Goal: Information Seeking & Learning: Learn about a topic

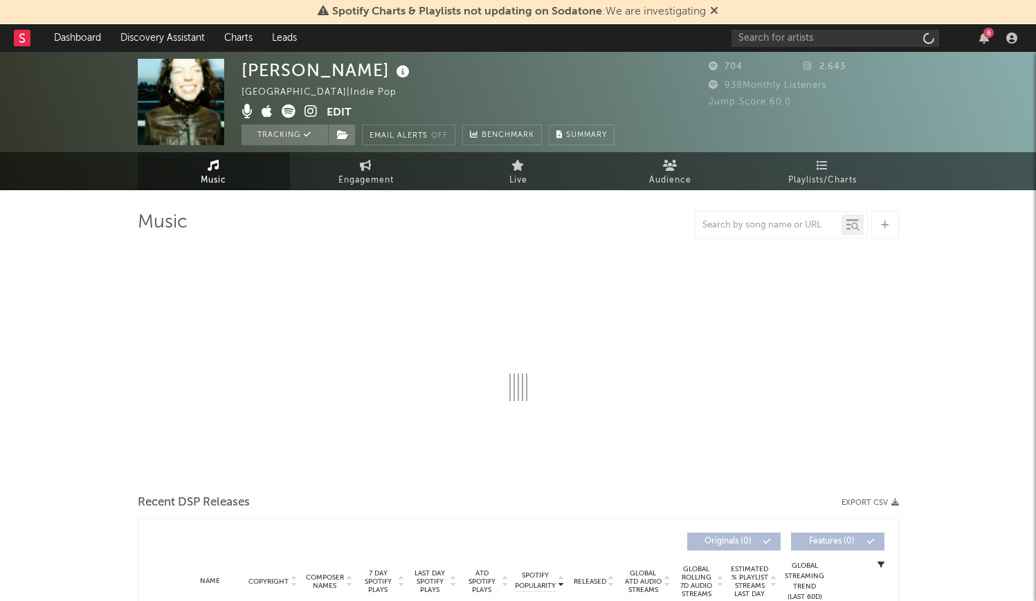
select select "6m"
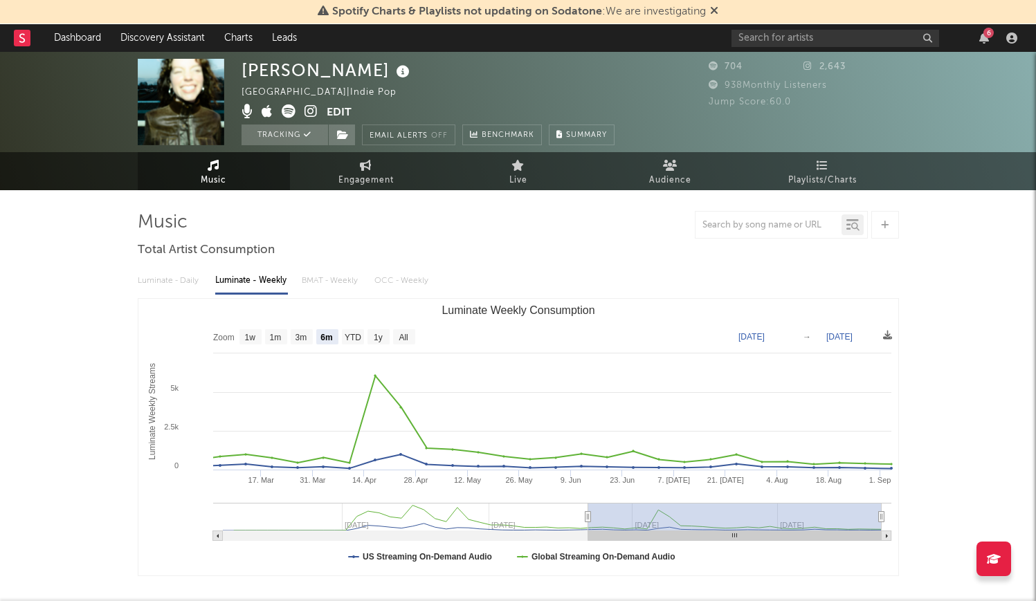
click at [985, 37] on div "6" at bounding box center [988, 33] width 10 height 10
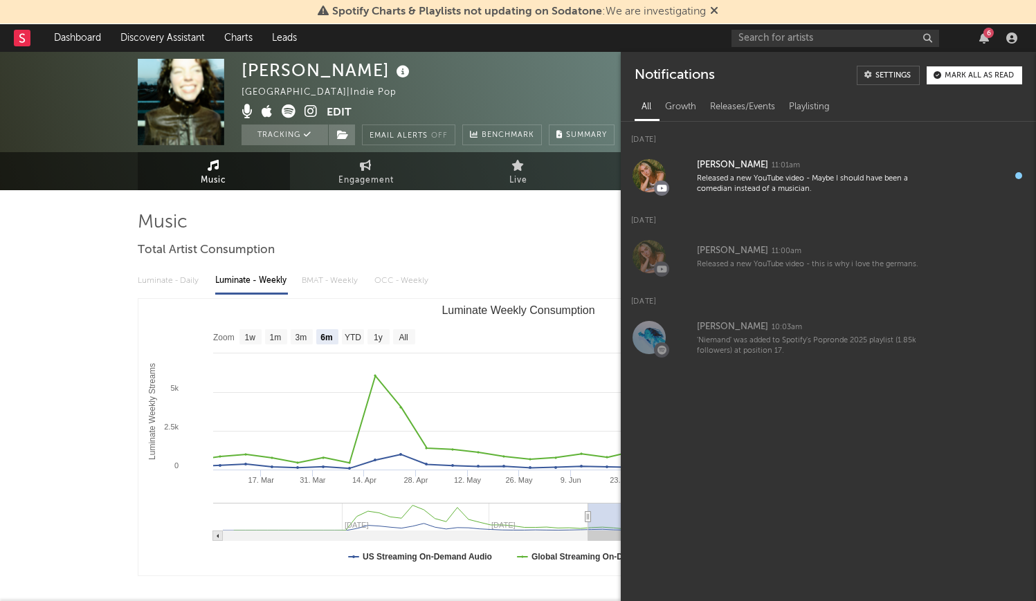
click at [69, 297] on div "[PERSON_NAME] [GEOGRAPHIC_DATA] | Indie Pop Edit Tracking Email Alerts Off Benc…" at bounding box center [518, 572] width 1036 height 1041
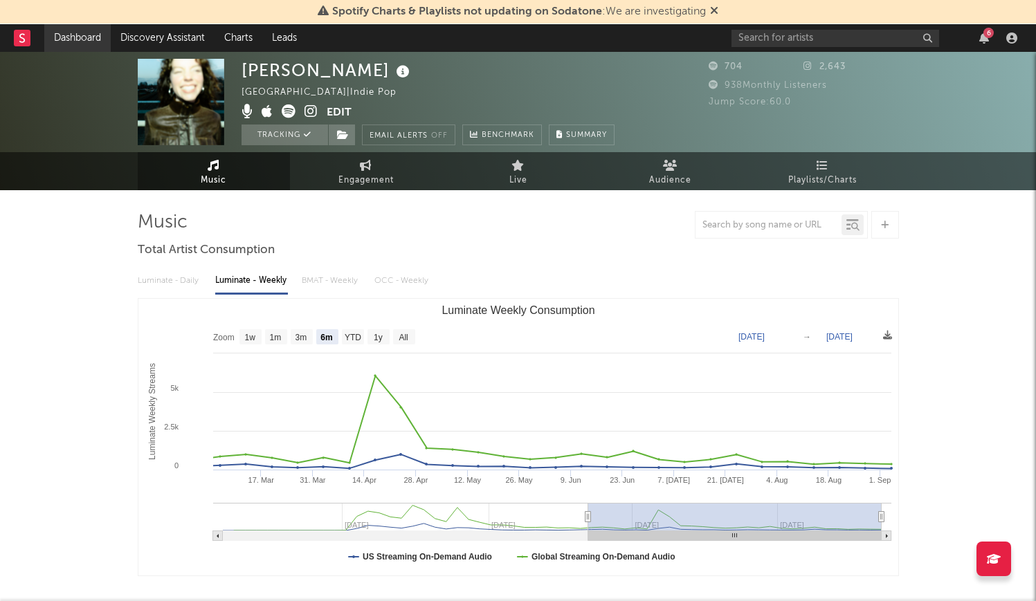
click at [77, 35] on link "Dashboard" at bounding box center [77, 38] width 66 height 28
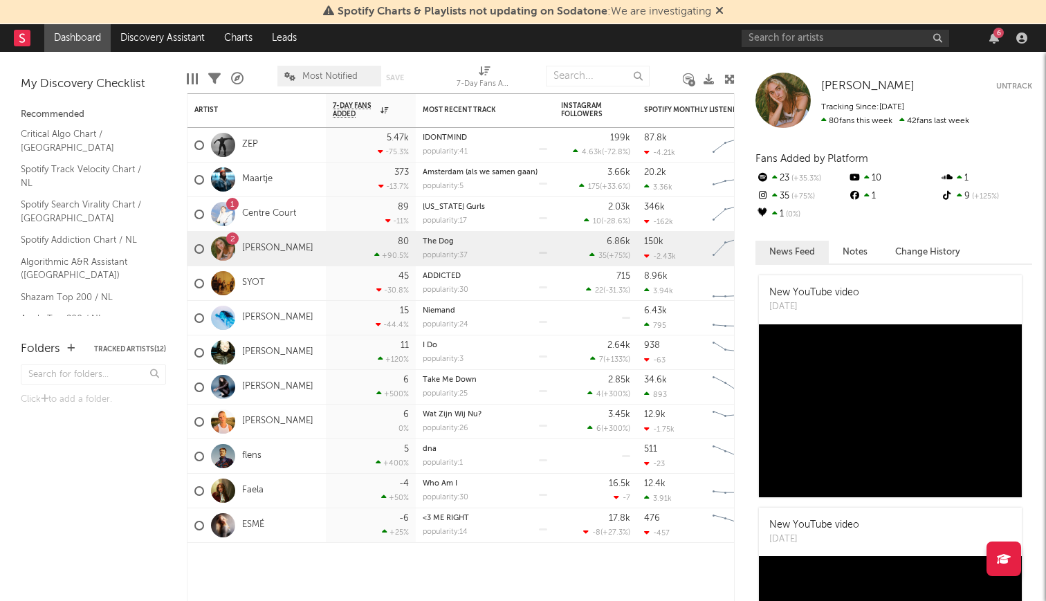
click at [1001, 40] on div "6" at bounding box center [994, 38] width 21 height 11
click at [993, 40] on icon "button" at bounding box center [994, 38] width 10 height 11
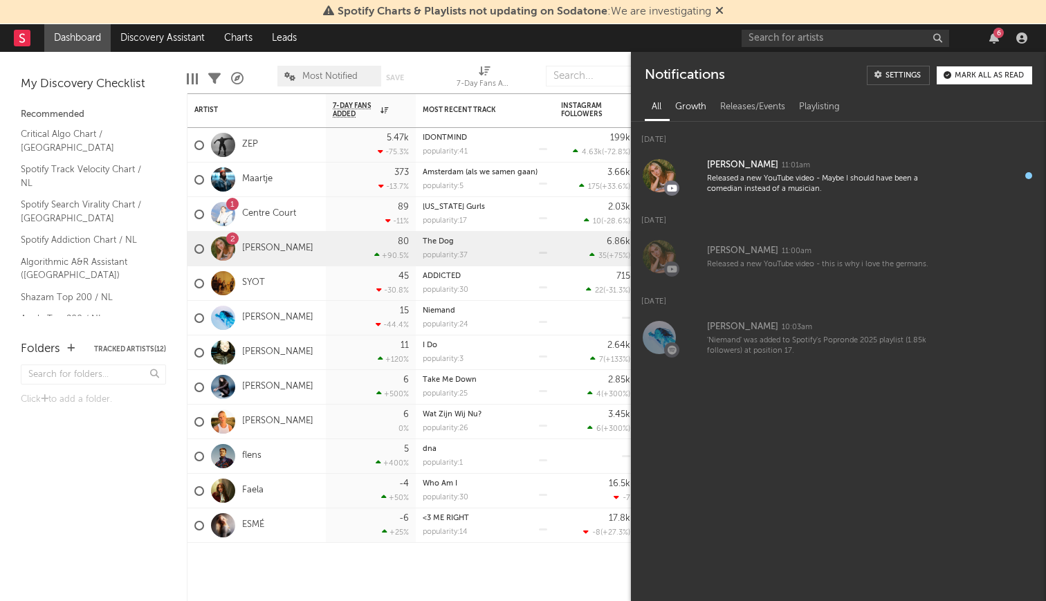
click at [697, 109] on div "Growth" at bounding box center [690, 107] width 45 height 24
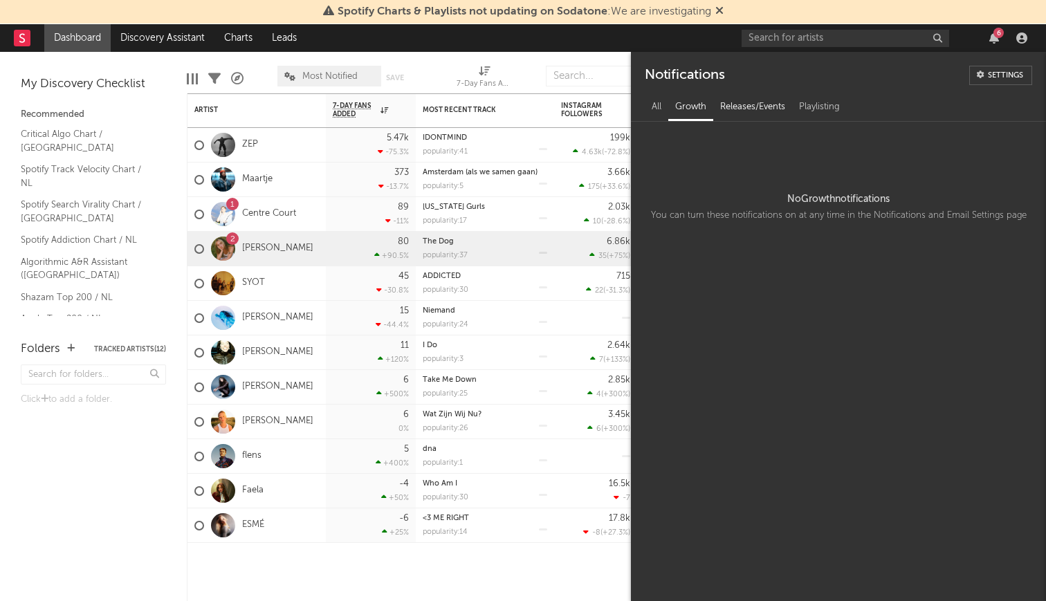
click at [735, 109] on div "Releases/Events" at bounding box center [752, 107] width 79 height 24
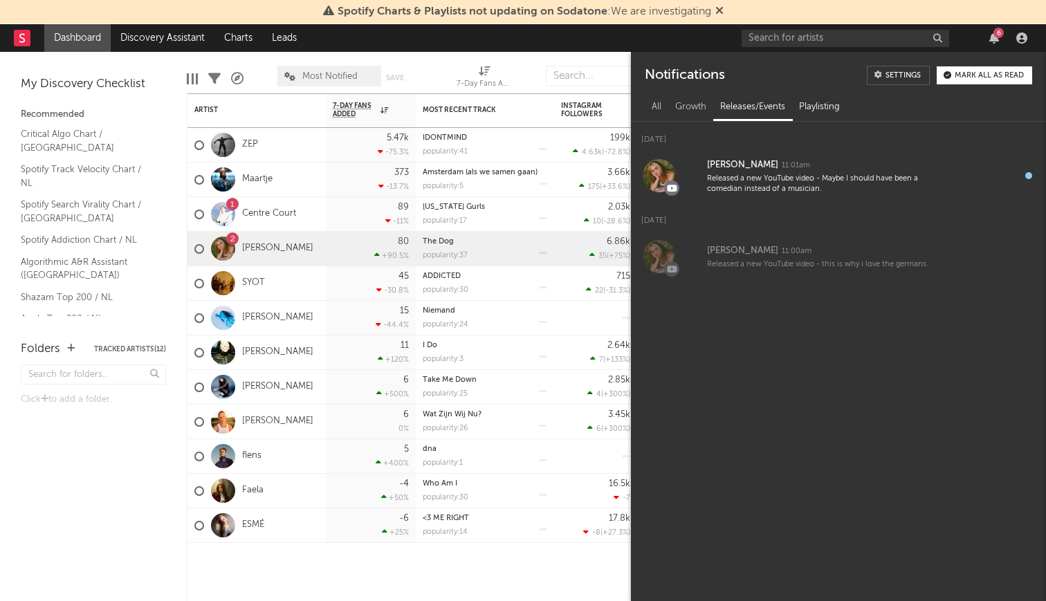
click at [816, 102] on div "Playlisting" at bounding box center [819, 107] width 55 height 24
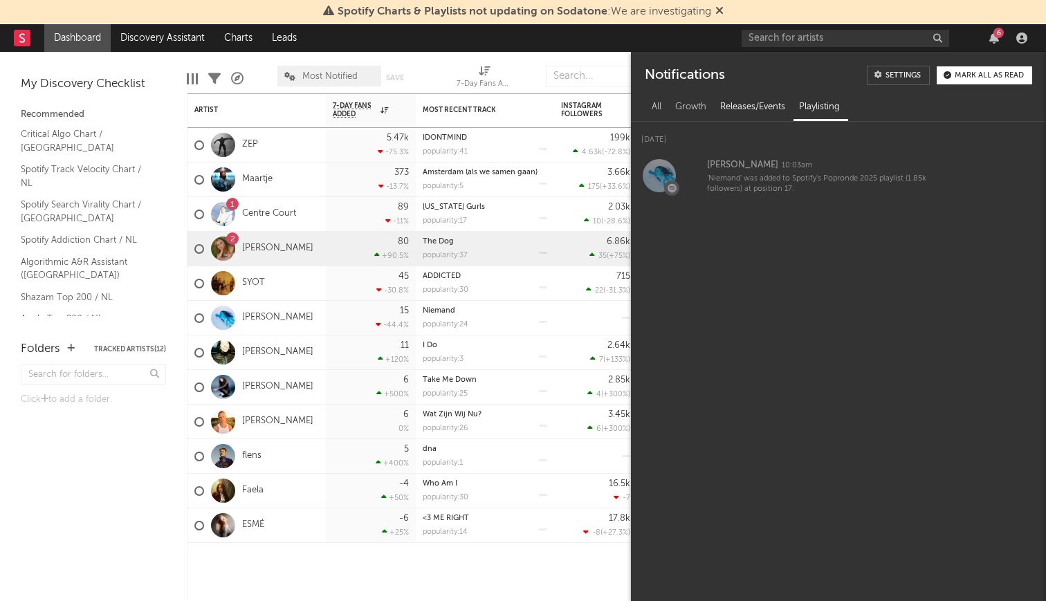
click at [761, 107] on div "Releases/Events" at bounding box center [752, 107] width 79 height 24
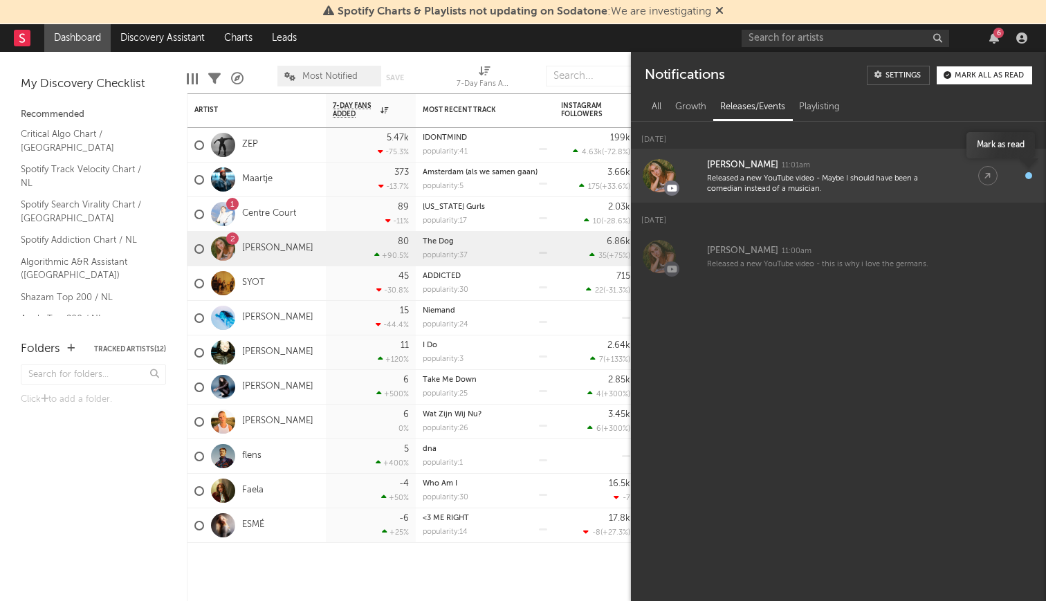
click at [1030, 175] on div "button" at bounding box center [1028, 175] width 7 height 7
click at [655, 109] on div "All" at bounding box center [657, 107] width 24 height 24
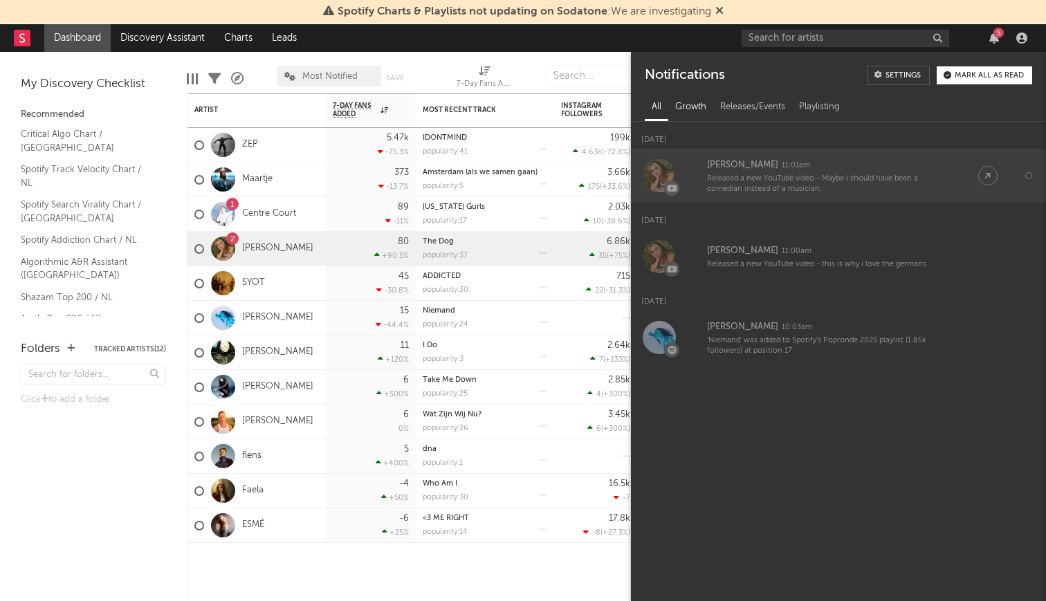
click at [690, 98] on div "Growth" at bounding box center [690, 107] width 45 height 24
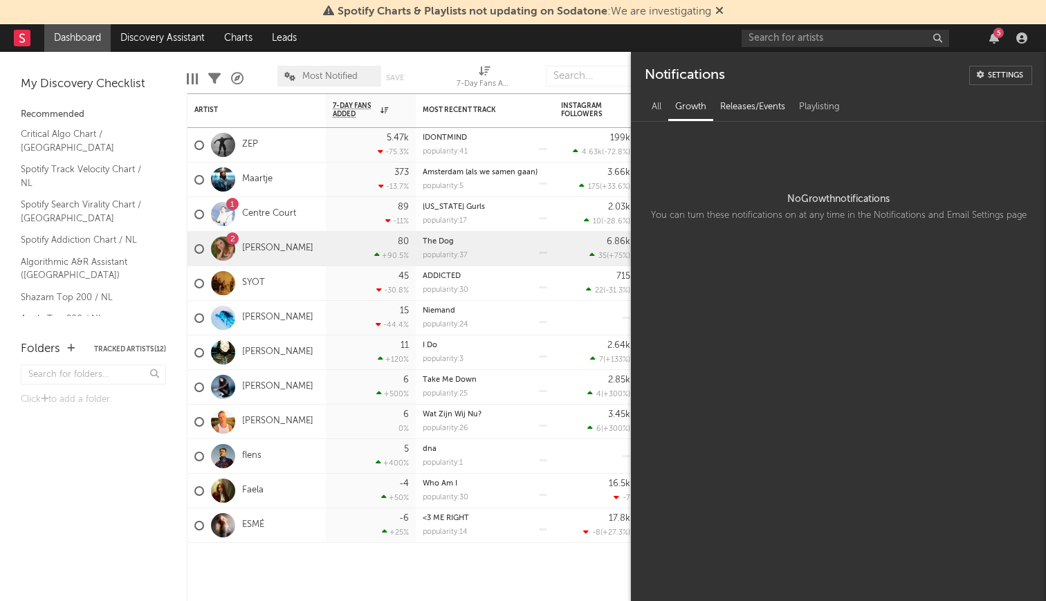
click at [733, 113] on div "Releases/Events" at bounding box center [752, 107] width 79 height 24
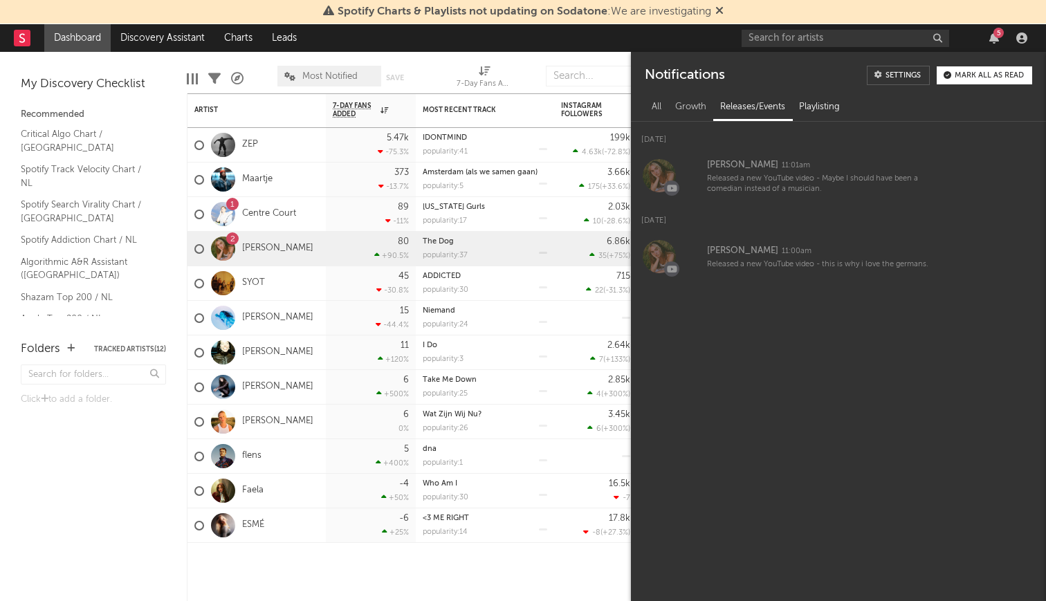
click at [811, 107] on div "Playlisting" at bounding box center [819, 107] width 55 height 24
click at [993, 36] on icon "button" at bounding box center [994, 38] width 10 height 11
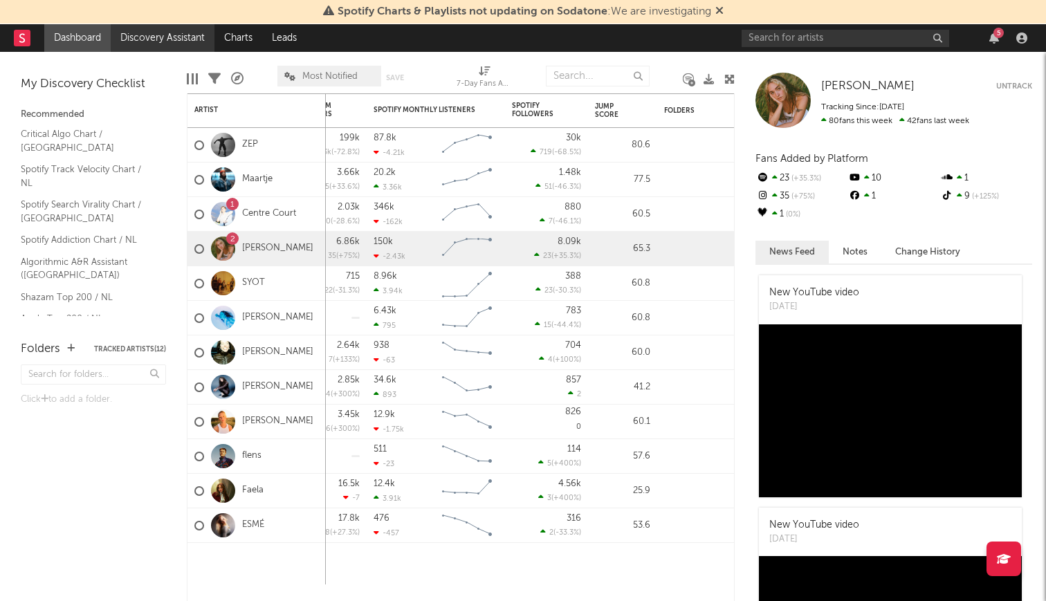
click at [160, 37] on link "Discovery Assistant" at bounding box center [163, 38] width 104 height 28
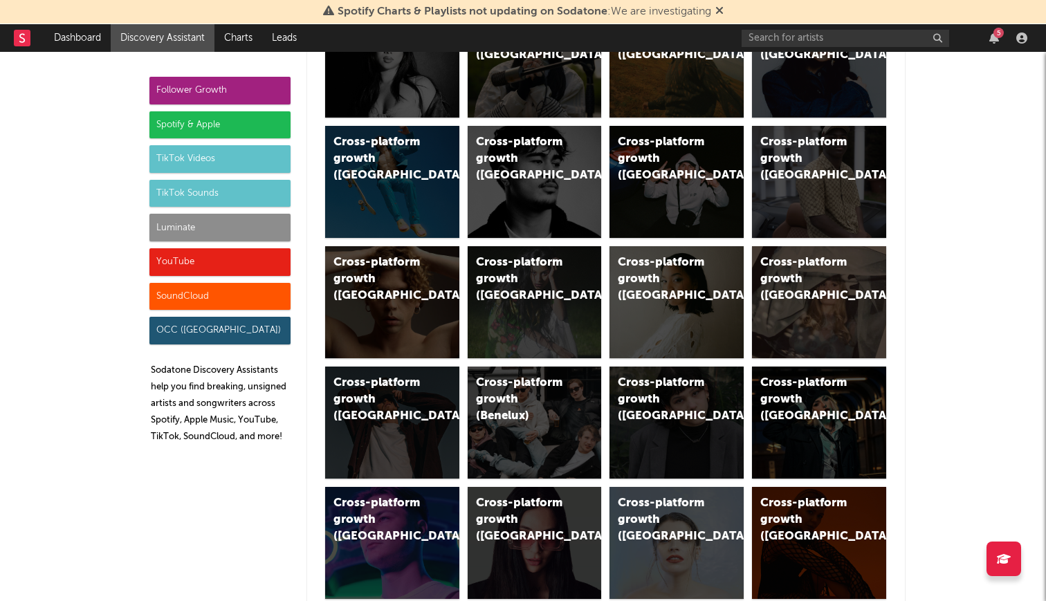
scroll to position [227, 0]
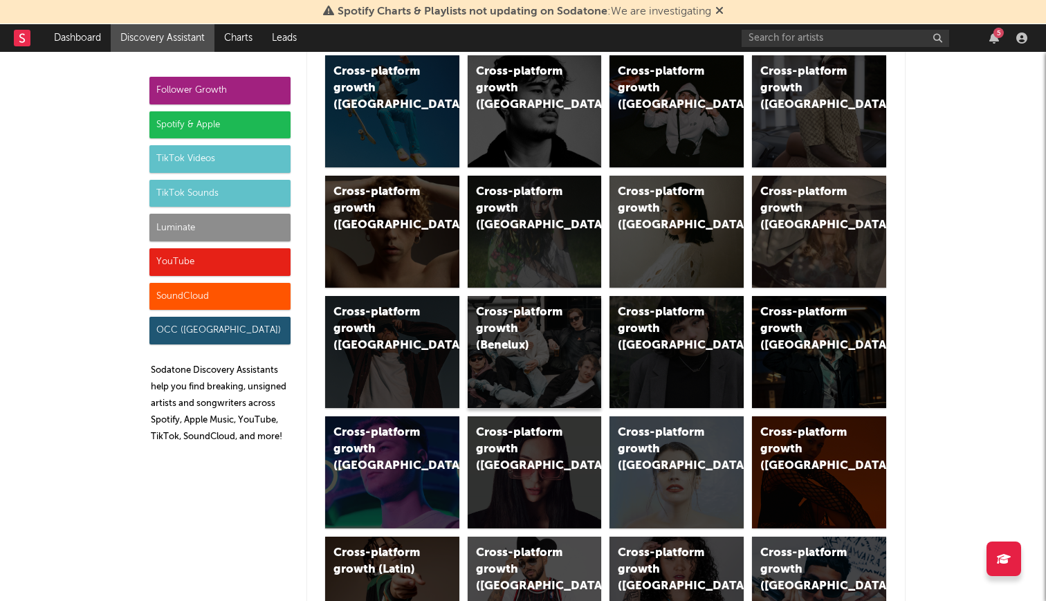
click at [548, 377] on div "Cross-platform growth (Benelux)" at bounding box center [535, 352] width 134 height 112
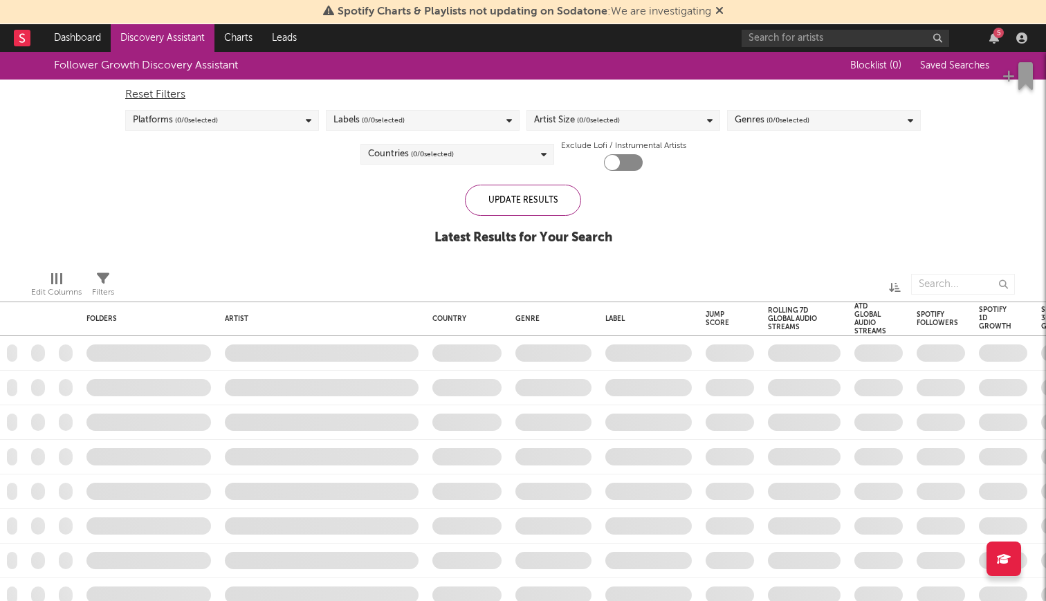
checkbox input "true"
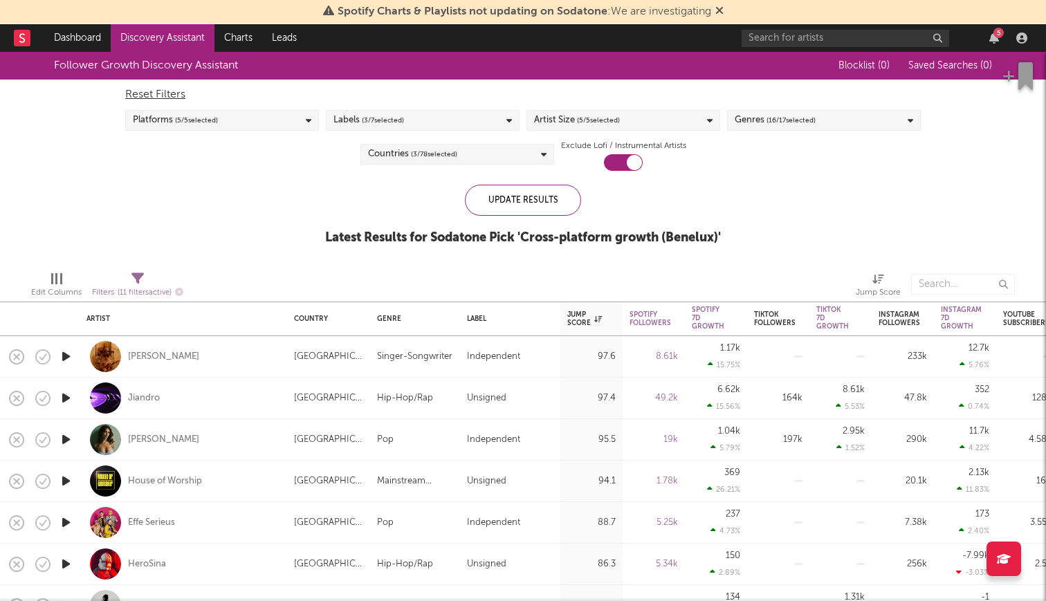
click at [638, 109] on div "Reset Filters Platforms ( 5 / 5 selected) Labels ( 3 / 7 selected) Artist Size …" at bounding box center [522, 125] width 809 height 91
click at [641, 122] on div "Artist Size ( 5 / 5 selected)" at bounding box center [623, 120] width 194 height 21
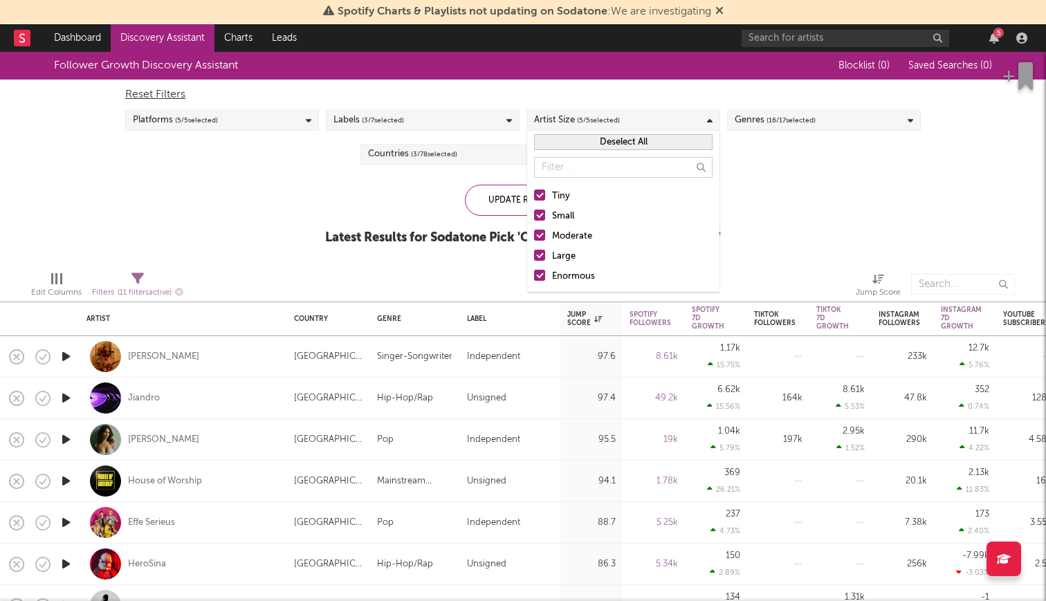
click at [574, 273] on div "Enormous" at bounding box center [632, 276] width 160 height 17
click at [534, 273] on input "Enormous" at bounding box center [534, 276] width 0 height 17
click at [310, 219] on div "Follower Growth Discovery Assistant Blocklist ( 0 ) Saved Searches ( 0 ) Reset …" at bounding box center [523, 156] width 1046 height 208
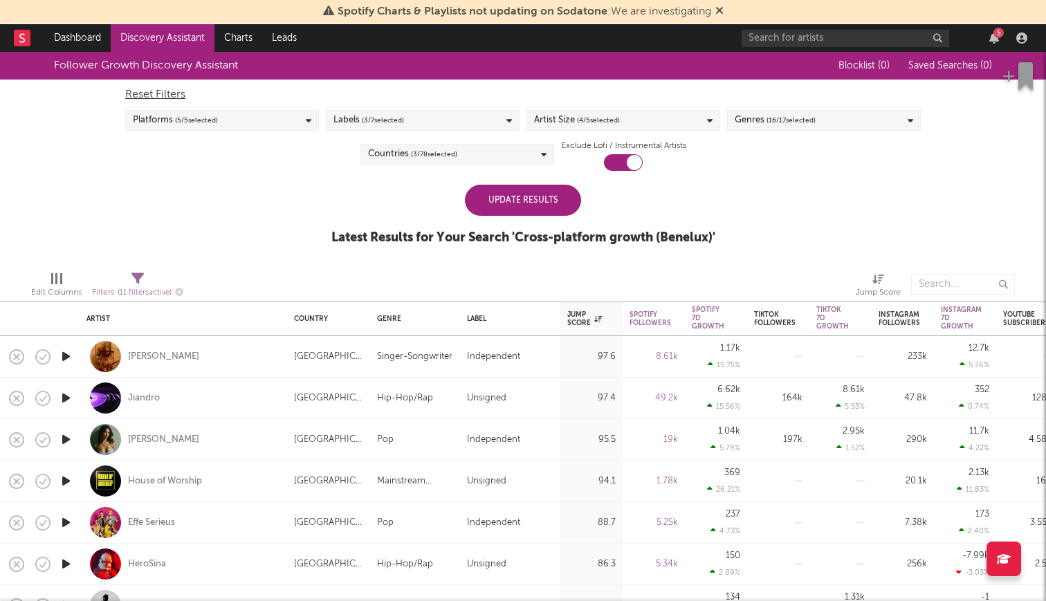
click at [394, 117] on span "( 3 / 7 selected)" at bounding box center [383, 120] width 42 height 17
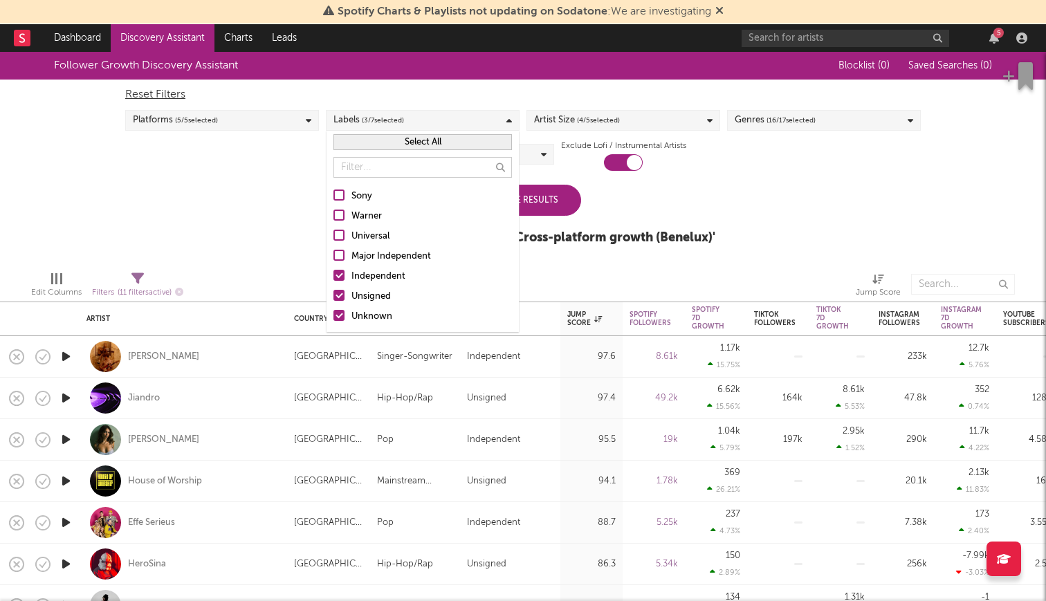
click at [378, 255] on div "Major Independent" at bounding box center [431, 256] width 160 height 17
click at [333, 255] on input "Major Independent" at bounding box center [333, 256] width 0 height 17
click at [369, 236] on div "Universal" at bounding box center [431, 236] width 160 height 17
click at [333, 236] on input "Universal" at bounding box center [333, 236] width 0 height 17
click at [366, 239] on div "Universal" at bounding box center [431, 236] width 160 height 17
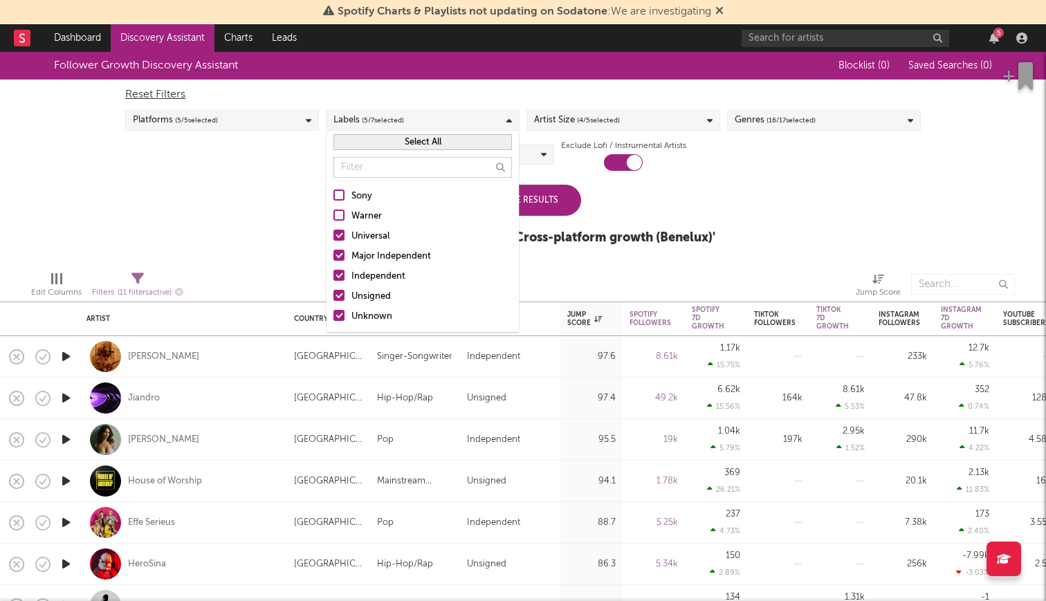
click at [333, 239] on input "Universal" at bounding box center [333, 236] width 0 height 17
click at [366, 251] on div "Major Independent" at bounding box center [431, 256] width 160 height 17
click at [333, 251] on input "Major Independent" at bounding box center [333, 256] width 0 height 17
click at [267, 240] on div "Follower Growth Discovery Assistant Blocklist ( 0 ) Saved Searches ( 0 ) Reset …" at bounding box center [523, 156] width 1046 height 208
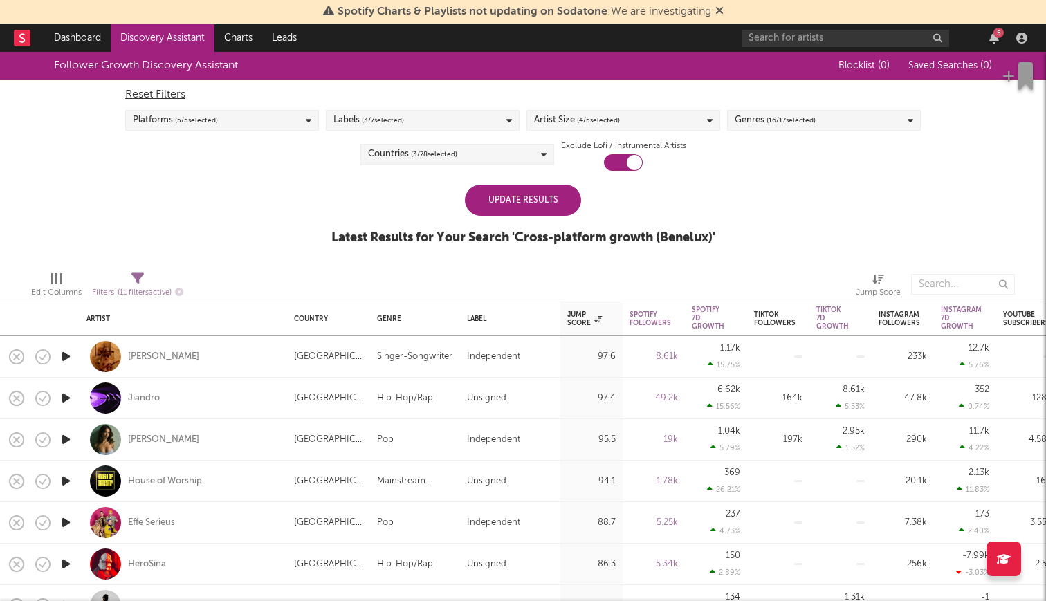
click at [255, 113] on div "Platforms ( 5 / 5 selected)" at bounding box center [222, 120] width 194 height 21
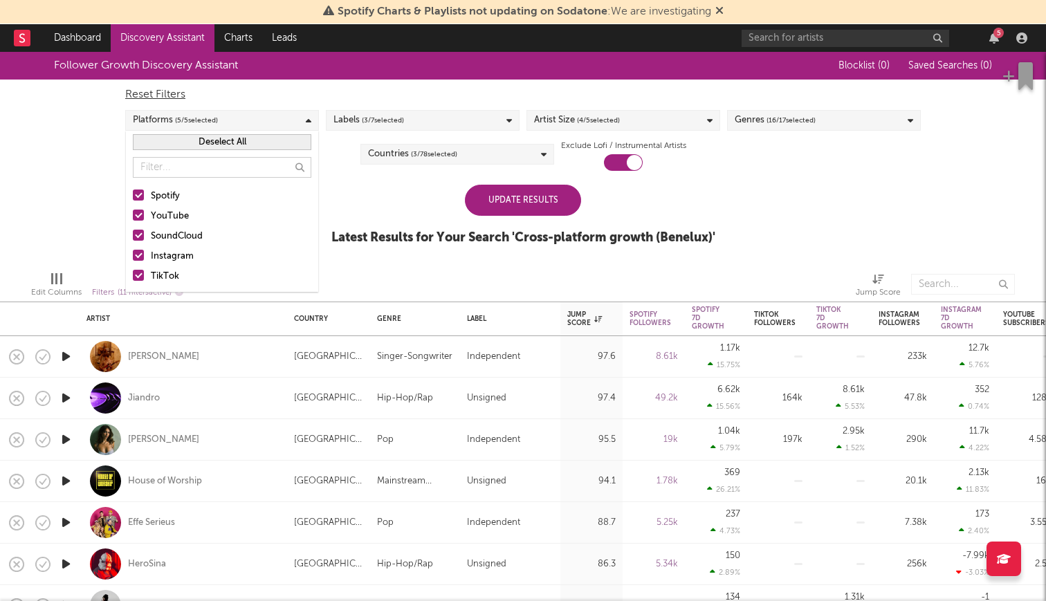
click at [255, 113] on div "Platforms ( 5 / 5 selected)" at bounding box center [222, 120] width 194 height 21
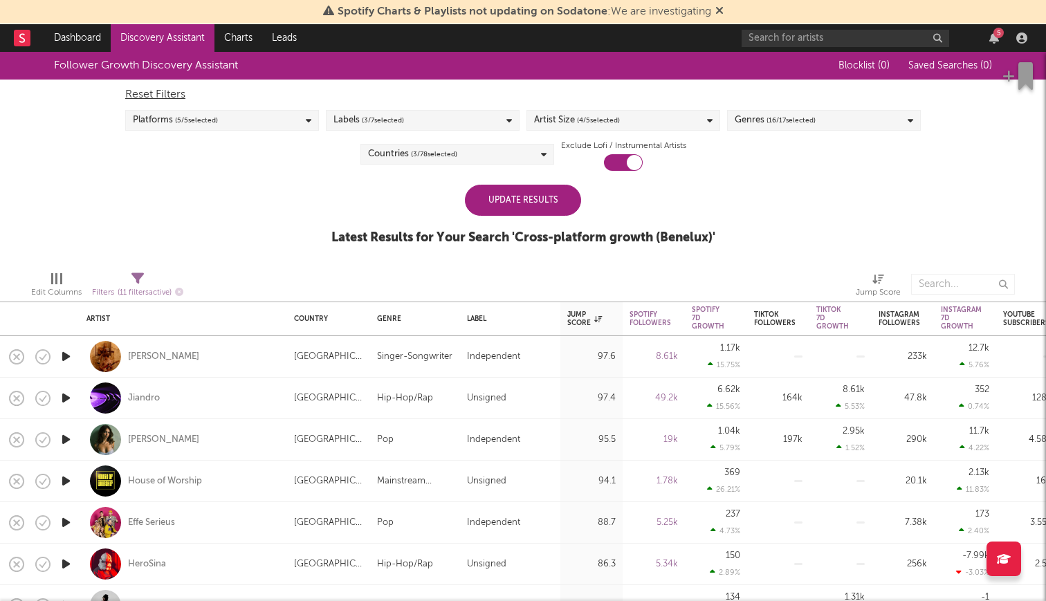
click at [565, 198] on div "Update Results" at bounding box center [523, 200] width 116 height 31
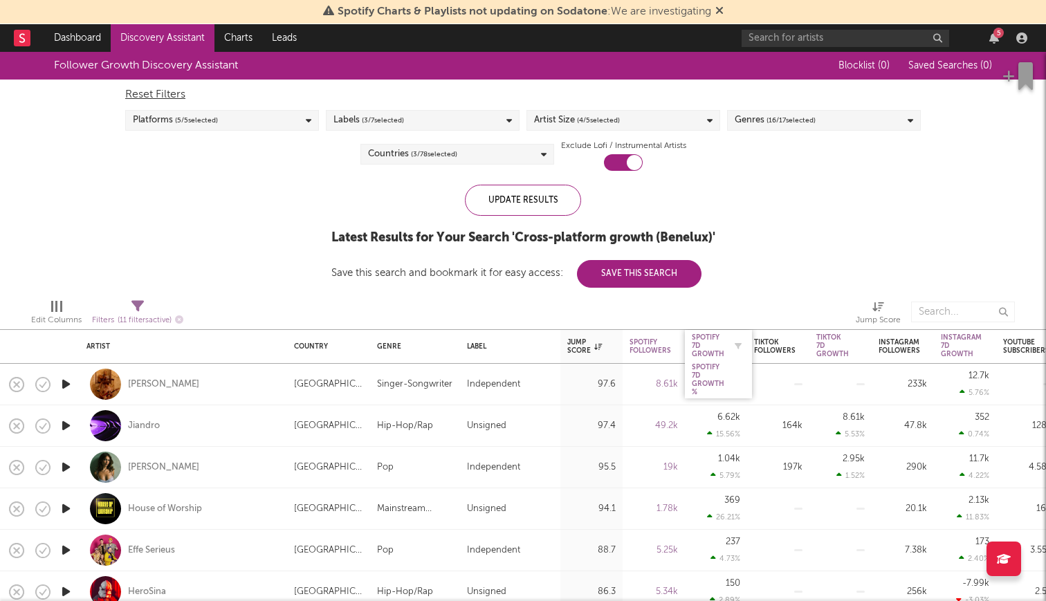
click at [704, 342] on div "Spotify 7D Growth" at bounding box center [708, 345] width 33 height 25
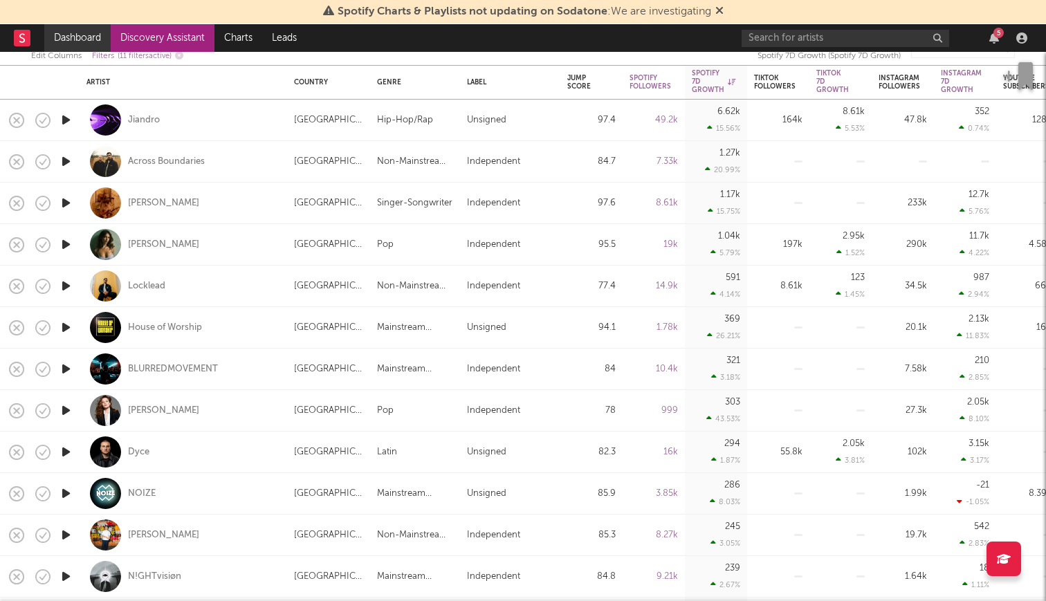
click at [80, 46] on link "Dashboard" at bounding box center [77, 38] width 66 height 28
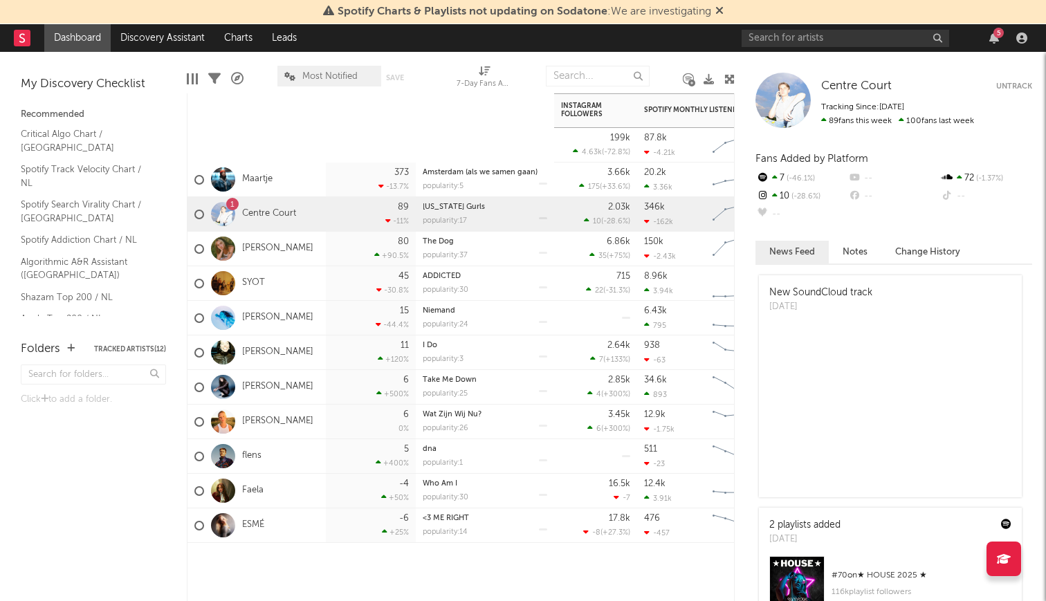
click at [282, 563] on div at bounding box center [256, 564] width 138 height 42
